Goal: Task Accomplishment & Management: Use online tool/utility

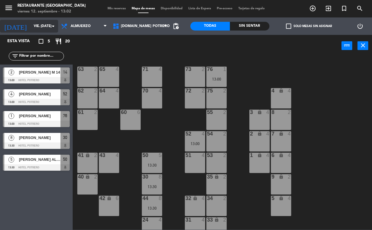
click at [32, 24] on input "vie. [DATE]" at bounding box center [54, 26] width 46 height 10
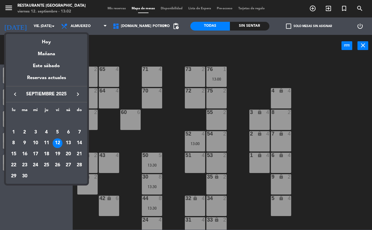
click at [50, 26] on div at bounding box center [186, 115] width 372 height 230
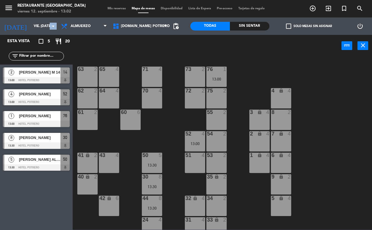
click at [50, 26] on icon "arrow_drop_down" at bounding box center [53, 26] width 7 height 7
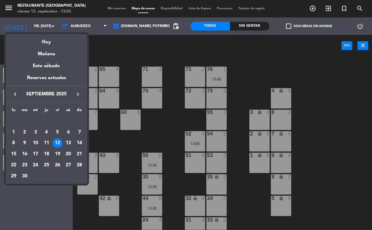
click at [81, 28] on div at bounding box center [186, 115] width 372 height 230
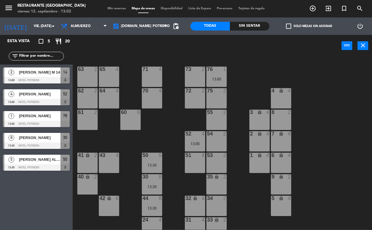
click at [81, 28] on span "Almuerzo" at bounding box center [81, 26] width 20 height 4
click at [81, 52] on ng-component "menu Restaurante Hotel Potrero viernes 12. septiembre - 13:02 Mis reservas Mapa…" at bounding box center [186, 115] width 372 height 230
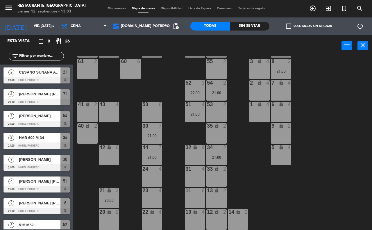
click at [171, 103] on div "65 4 71 4 20:30 73 2 76 2 63 2 64 4 62 2 70 4 72 2 75 2 4 lock 4 55 2 60 6 3 lo…" at bounding box center [224, 142] width 296 height 173
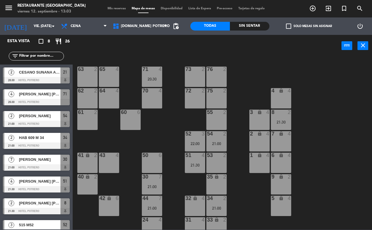
click at [113, 118] on div "65 4 71 4 20:30 73 2 76 2 63 2 64 4 62 2 70 4 72 2 75 2 4 lock 4 55 2 60 6 3 lo…" at bounding box center [224, 142] width 296 height 173
click at [135, 124] on div "60 6" at bounding box center [130, 120] width 20 height 20
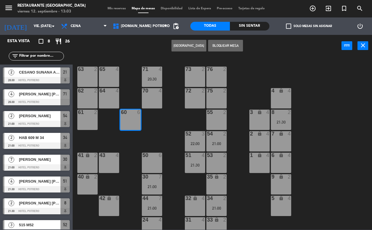
click at [183, 47] on button "[GEOGRAPHIC_DATA]" at bounding box center [189, 46] width 35 height 12
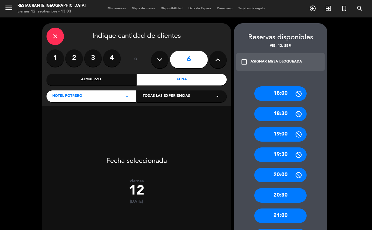
click at [157, 55] on icon at bounding box center [160, 59] width 6 height 9
type input "5"
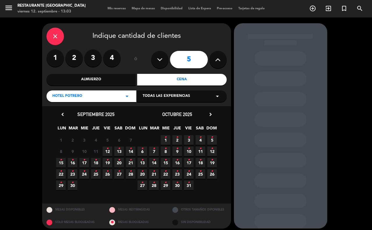
click at [121, 153] on span "13 •" at bounding box center [119, 152] width 10 height 10
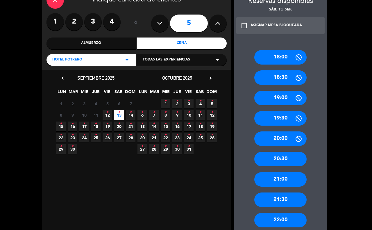
scroll to position [73, 0]
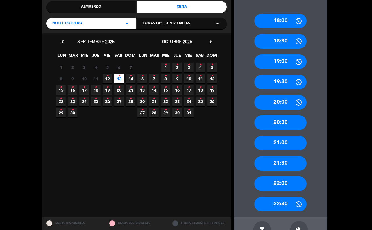
click at [293, 181] on div "22:00" at bounding box center [280, 183] width 52 height 15
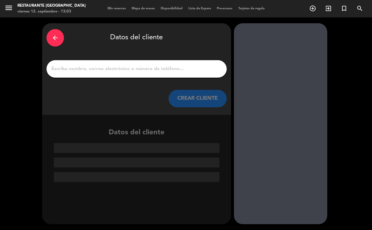
scroll to position [0, 0]
click at [96, 70] on input "1" at bounding box center [137, 69] width 172 height 8
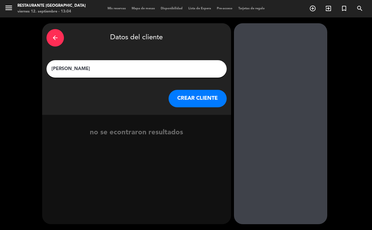
type input "[PERSON_NAME]"
click at [207, 98] on button "CREAR CLIENTE" at bounding box center [198, 98] width 58 height 17
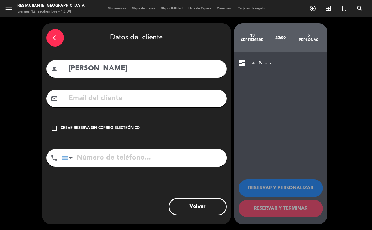
click at [109, 125] on div "Crear reserva sin correo electrónico" at bounding box center [100, 128] width 79 height 6
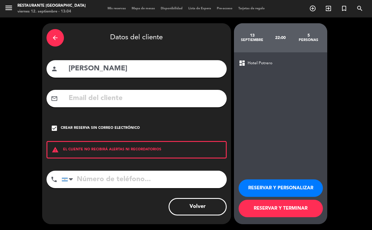
click at [272, 204] on button "RESERVAR Y TERMINAR" at bounding box center [281, 208] width 84 height 17
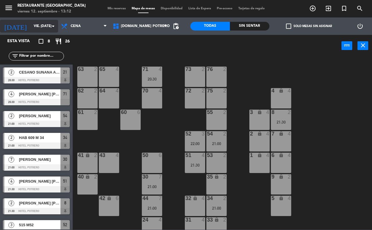
click at [43, 31] on input "vie. [DATE]" at bounding box center [54, 26] width 46 height 10
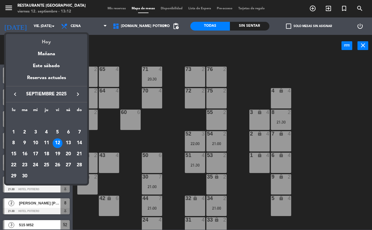
click at [50, 41] on div "Hoy" at bounding box center [46, 40] width 81 height 12
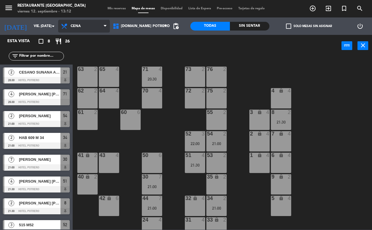
click at [91, 21] on span "Cena" at bounding box center [84, 26] width 52 height 13
click at [91, 40] on ng-component "menu Restaurante Hotel Potrero viernes 12. septiembre - 13:12 Mis reservas Mapa…" at bounding box center [186, 115] width 372 height 230
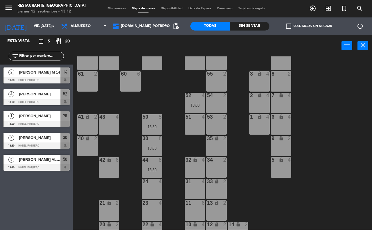
scroll to position [51, 0]
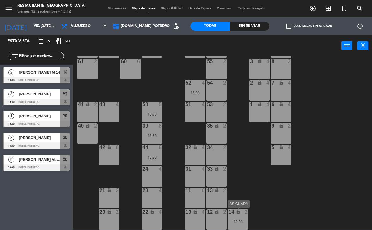
click at [242, 214] on div "lock" at bounding box center [238, 212] width 10 height 6
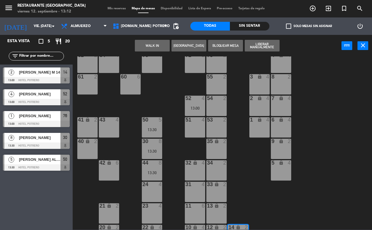
scroll to position [72, 0]
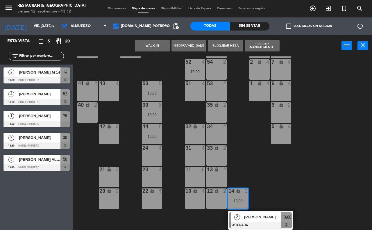
click at [211, 174] on div "13 lock 2" at bounding box center [216, 177] width 20 height 20
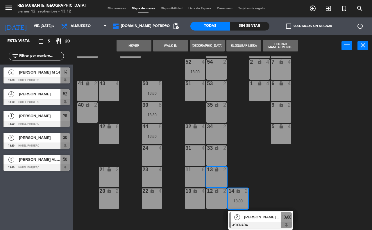
click at [140, 44] on button "Mover" at bounding box center [134, 46] width 35 height 12
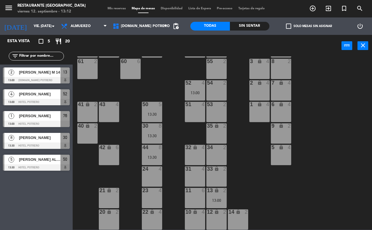
click at [249, 157] on div "65 4 71 4 73 2 76 1 13:00 63 2 64 4 62 2 70 4 72 2 75 2 4 lock 4 55 2 60 6 3 lo…" at bounding box center [224, 142] width 296 height 173
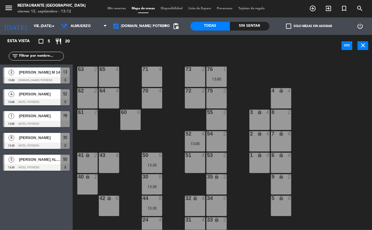
click at [222, 81] on div "13:00" at bounding box center [216, 79] width 20 height 4
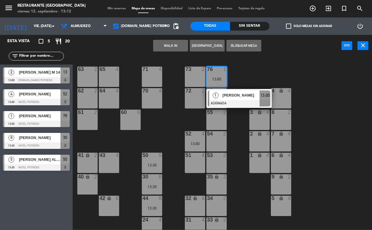
click at [237, 128] on div "65 4 71 4 73 2 76 1 13:00 1 [PERSON_NAME] ASIGNADA 13:00 63 2 64 4 62 2 70 4 72…" at bounding box center [224, 142] width 296 height 173
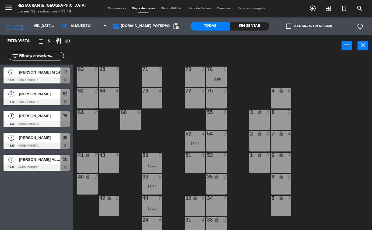
click at [49, 160] on span "[PERSON_NAME] ALOJ" at bounding box center [40, 159] width 42 height 6
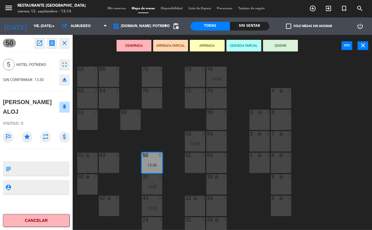
click at [274, 44] on button "SENTAR" at bounding box center [280, 46] width 35 height 12
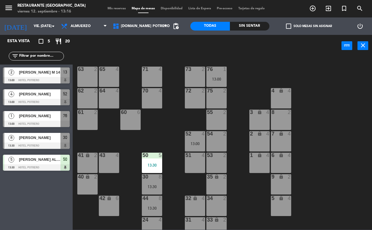
click at [51, 121] on div at bounding box center [36, 124] width 67 height 6
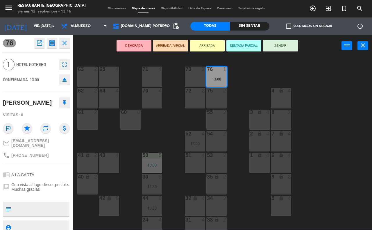
click at [274, 45] on button "SENTAR" at bounding box center [280, 46] width 35 height 12
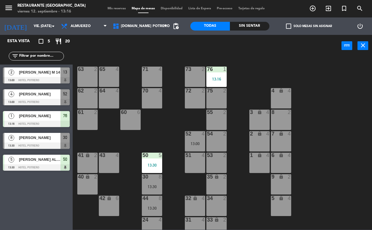
click at [315, 90] on div "65 4 71 4 73 2 76 1 13:16 63 2 64 4 62 2 70 4 72 2 75 2 4 lock 4 55 2 60 6 3 lo…" at bounding box center [224, 142] width 296 height 173
click at [220, 79] on div "13:00" at bounding box center [216, 79] width 20 height 4
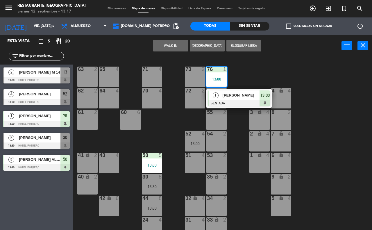
click at [213, 183] on div "35 lock 2" at bounding box center [216, 184] width 20 height 20
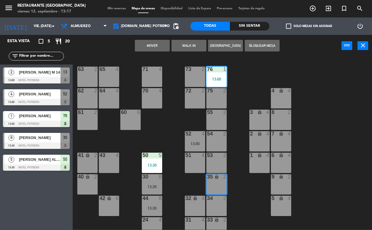
click at [161, 47] on button "Mover" at bounding box center [152, 46] width 35 height 12
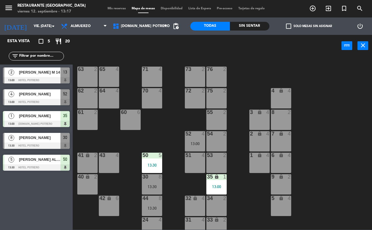
click at [225, 204] on div "34 2" at bounding box center [216, 206] width 20 height 20
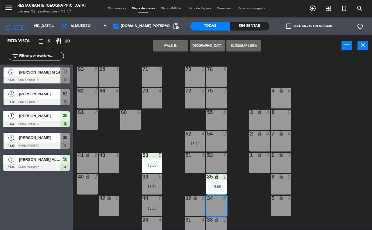
click at [238, 42] on button "Bloquear Mesa" at bounding box center [243, 46] width 35 height 12
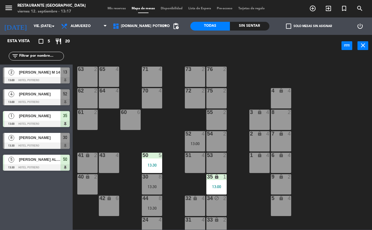
click at [242, 111] on div "65 4 71 4 73 2 76 2 63 2 64 4 62 2 70 4 72 2 75 2 4 lock 4 55 2 60 6 3 lock 4 6…" at bounding box center [224, 142] width 296 height 173
